Goal: Navigation & Orientation: Understand site structure

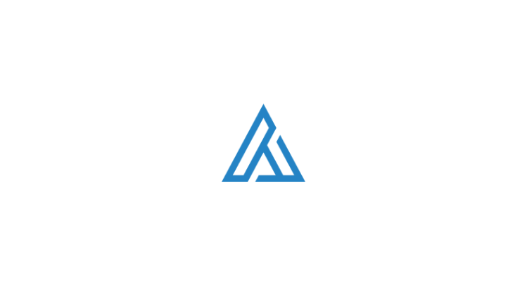
scroll to position [328, 0]
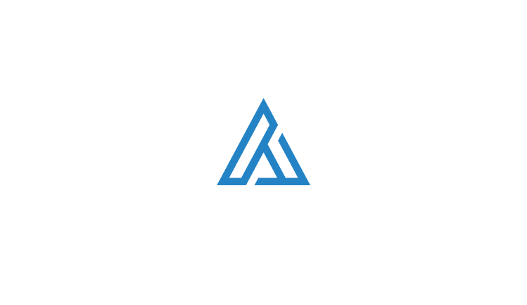
scroll to position [2539, 0]
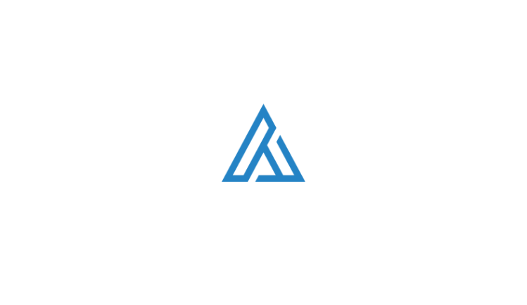
scroll to position [3546, 0]
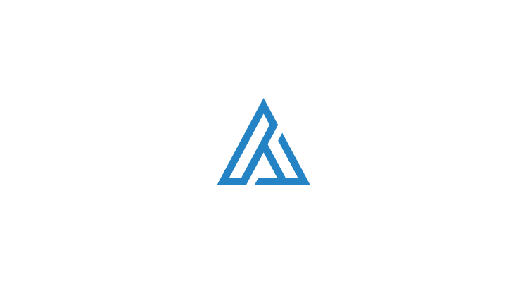
scroll to position [1130, 0]
